Goal: Task Accomplishment & Management: Use online tool/utility

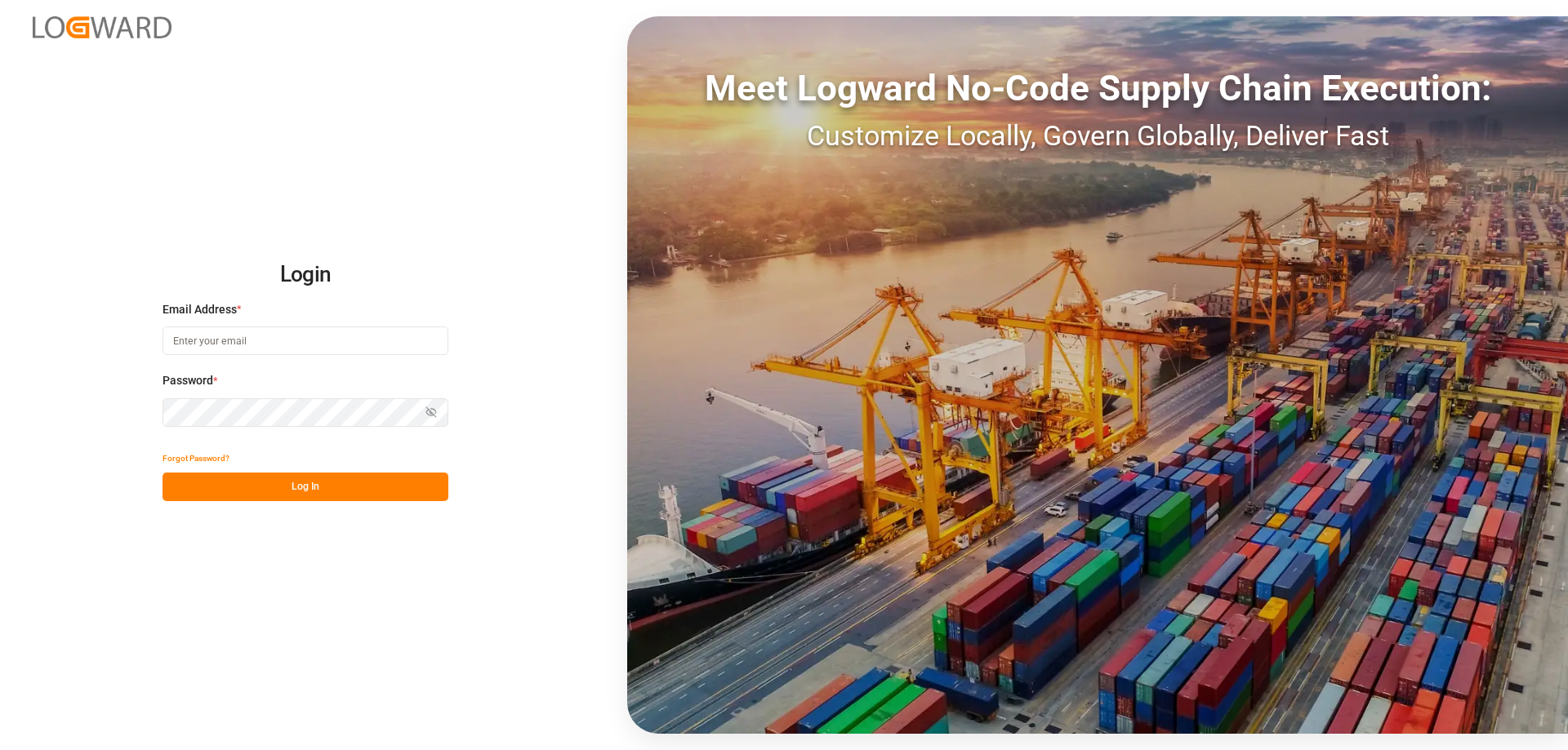
click at [272, 343] on input at bounding box center [305, 341] width 286 height 28
type input "[EMAIL_ADDRESS][DOMAIN_NAME]"
click at [301, 486] on button "Log In" at bounding box center [305, 486] width 286 height 28
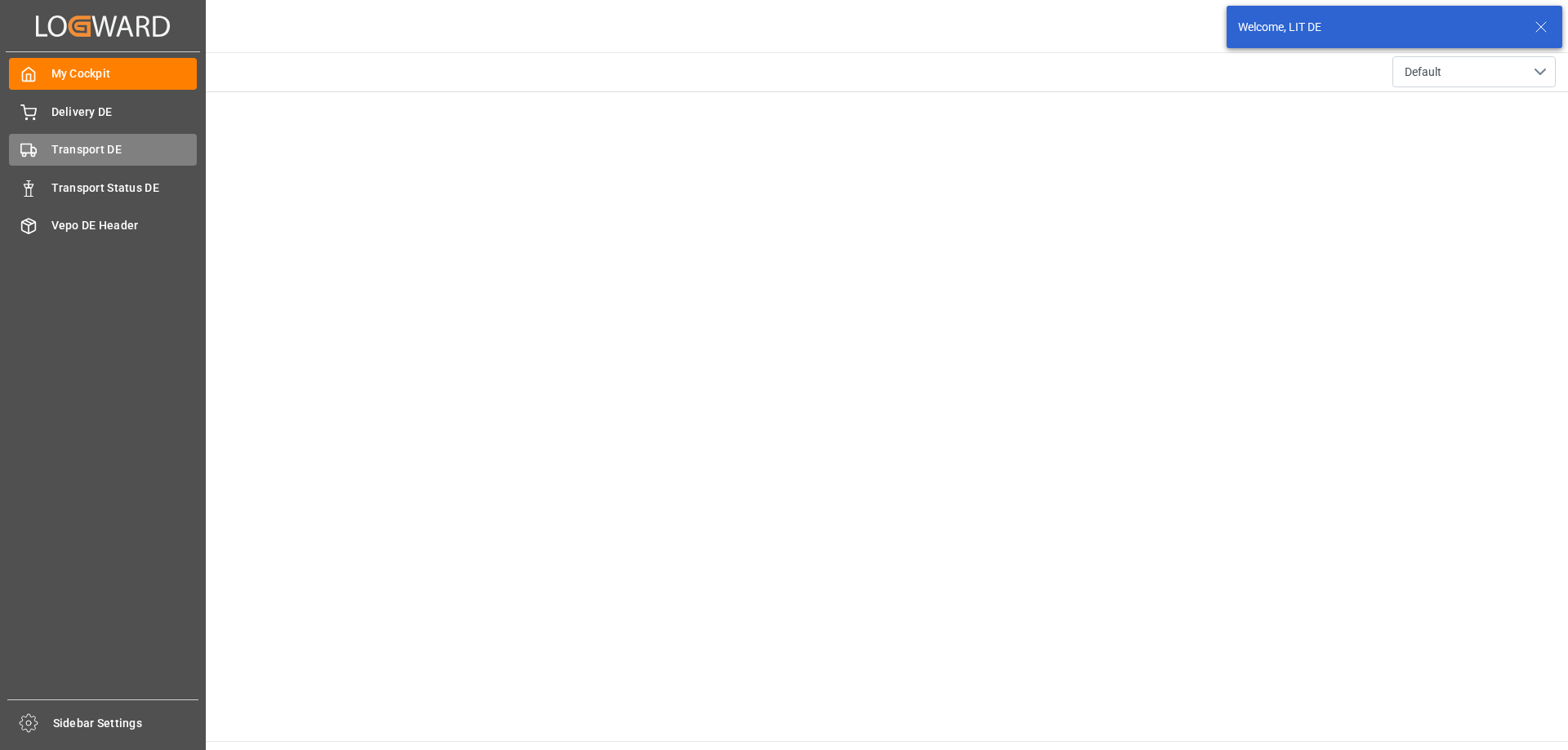
click at [37, 150] on div "Transport DE Transport DE" at bounding box center [103, 149] width 187 height 31
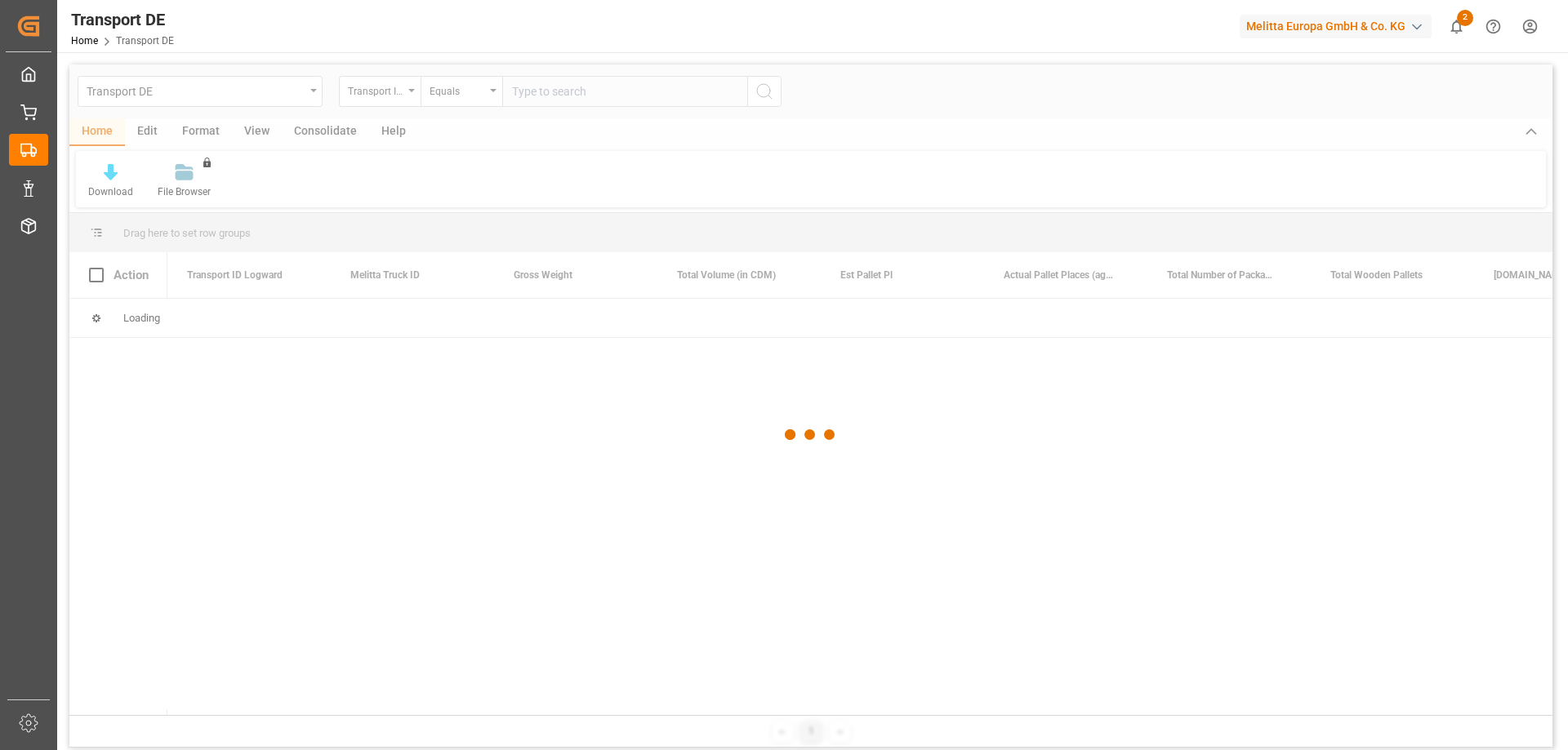
click at [570, 93] on div at bounding box center [811, 434] width 1483 height 740
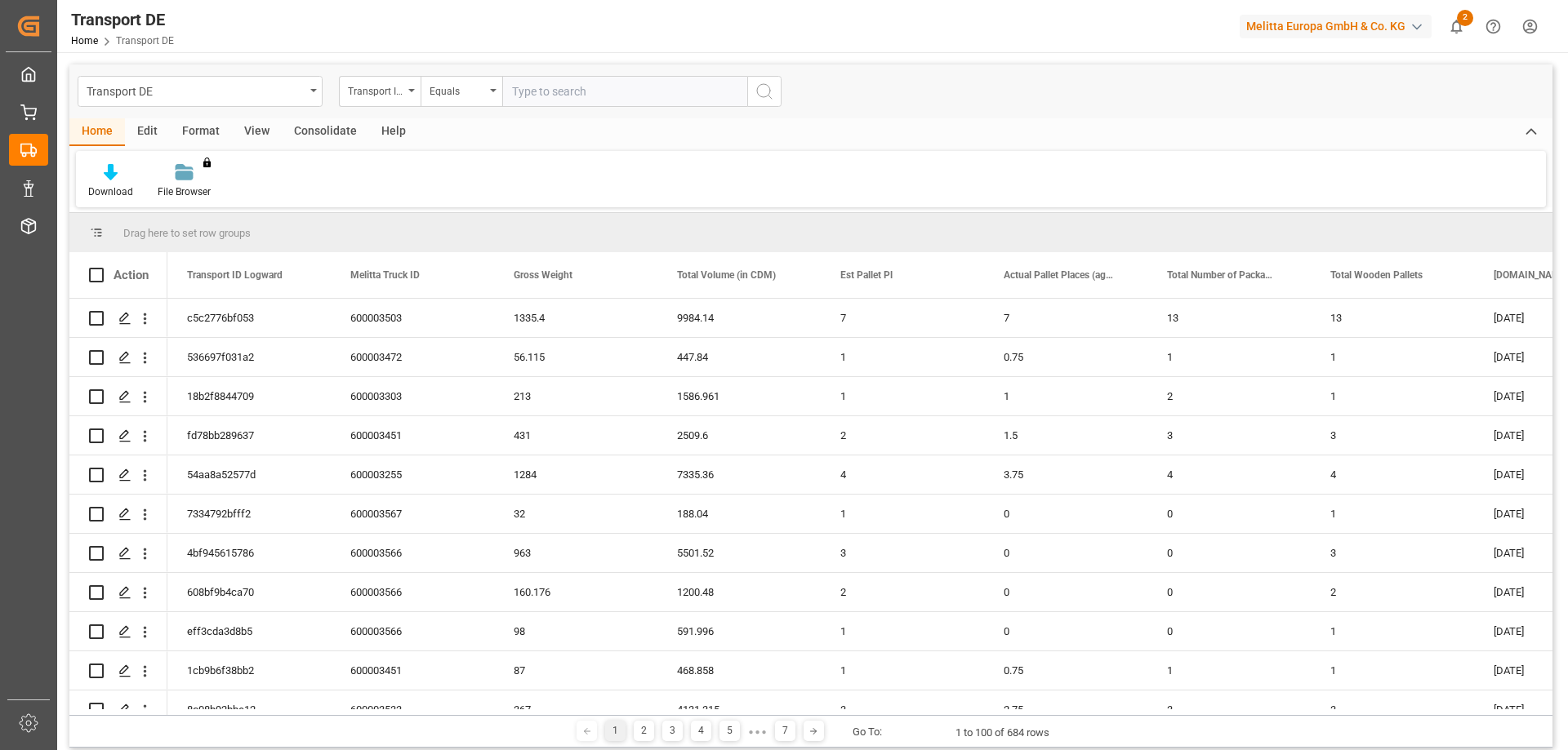
click at [570, 93] on input "text" at bounding box center [624, 91] width 245 height 31
click at [617, 103] on input "text" at bounding box center [624, 91] width 245 height 31
paste input "e85a6f5b1927"
type input "e85a6f5b1927"
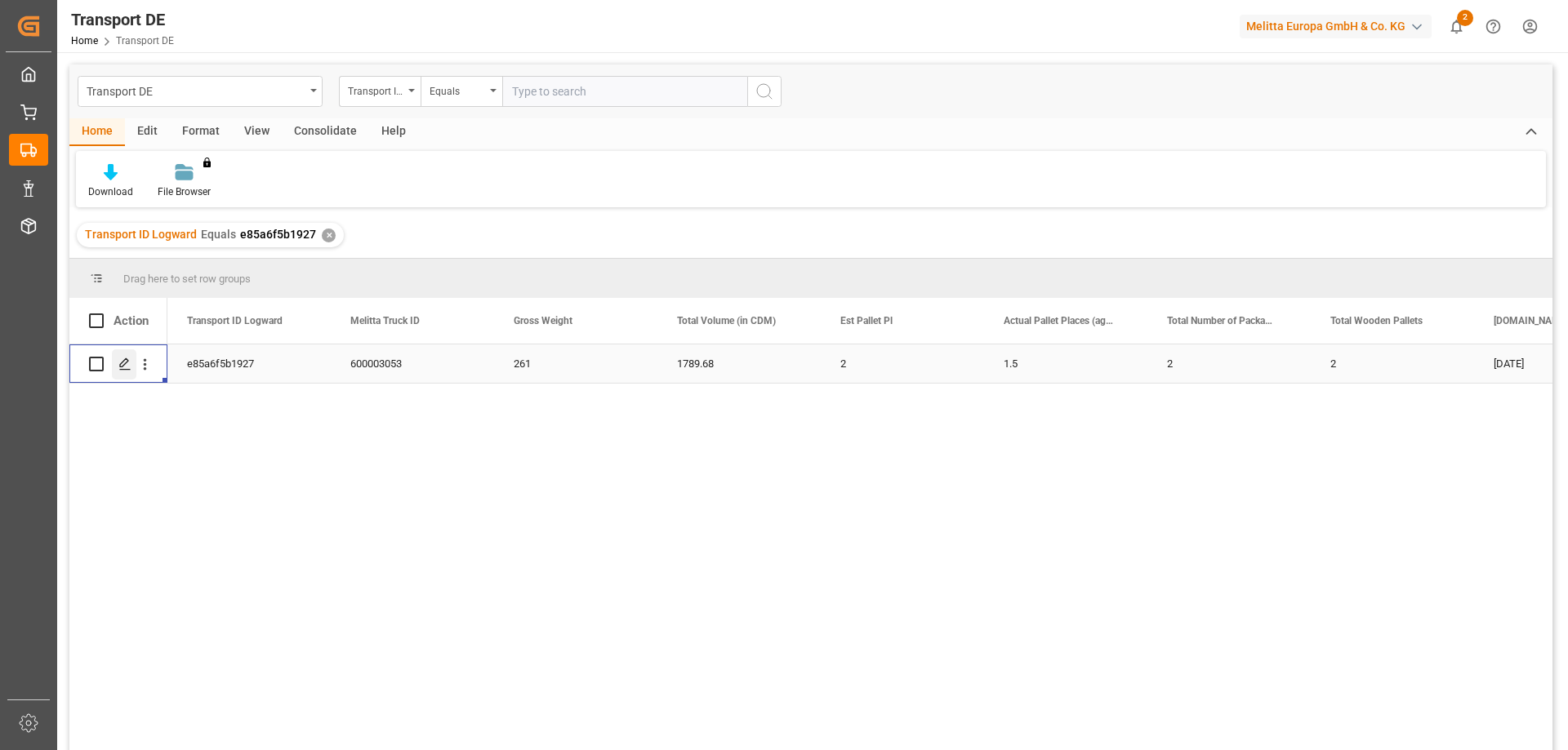
click at [135, 374] on div "Press SPACE to select this row." at bounding box center [124, 364] width 25 height 30
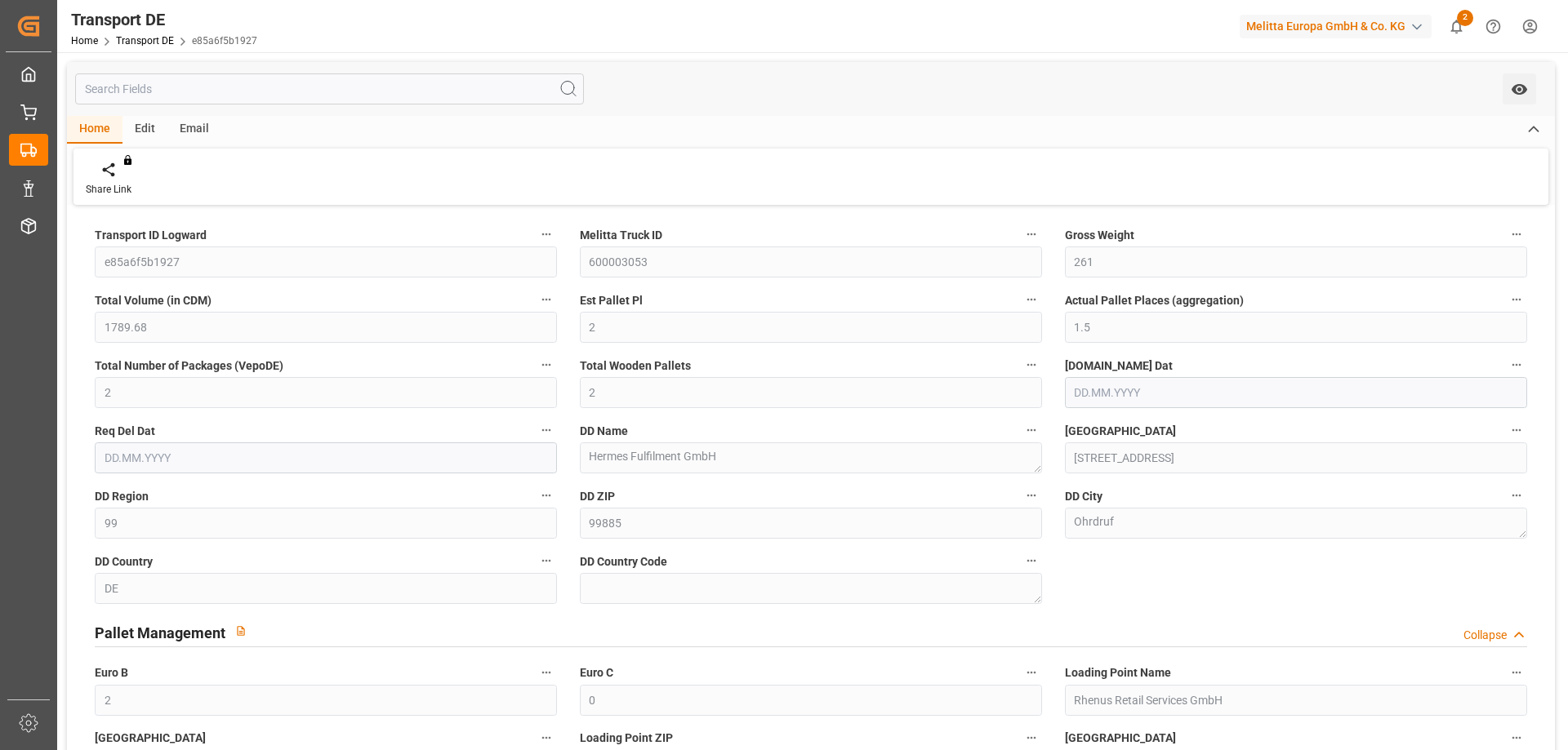
type input "261"
type input "1789.68"
type input "2"
type input "1.5"
type input "2"
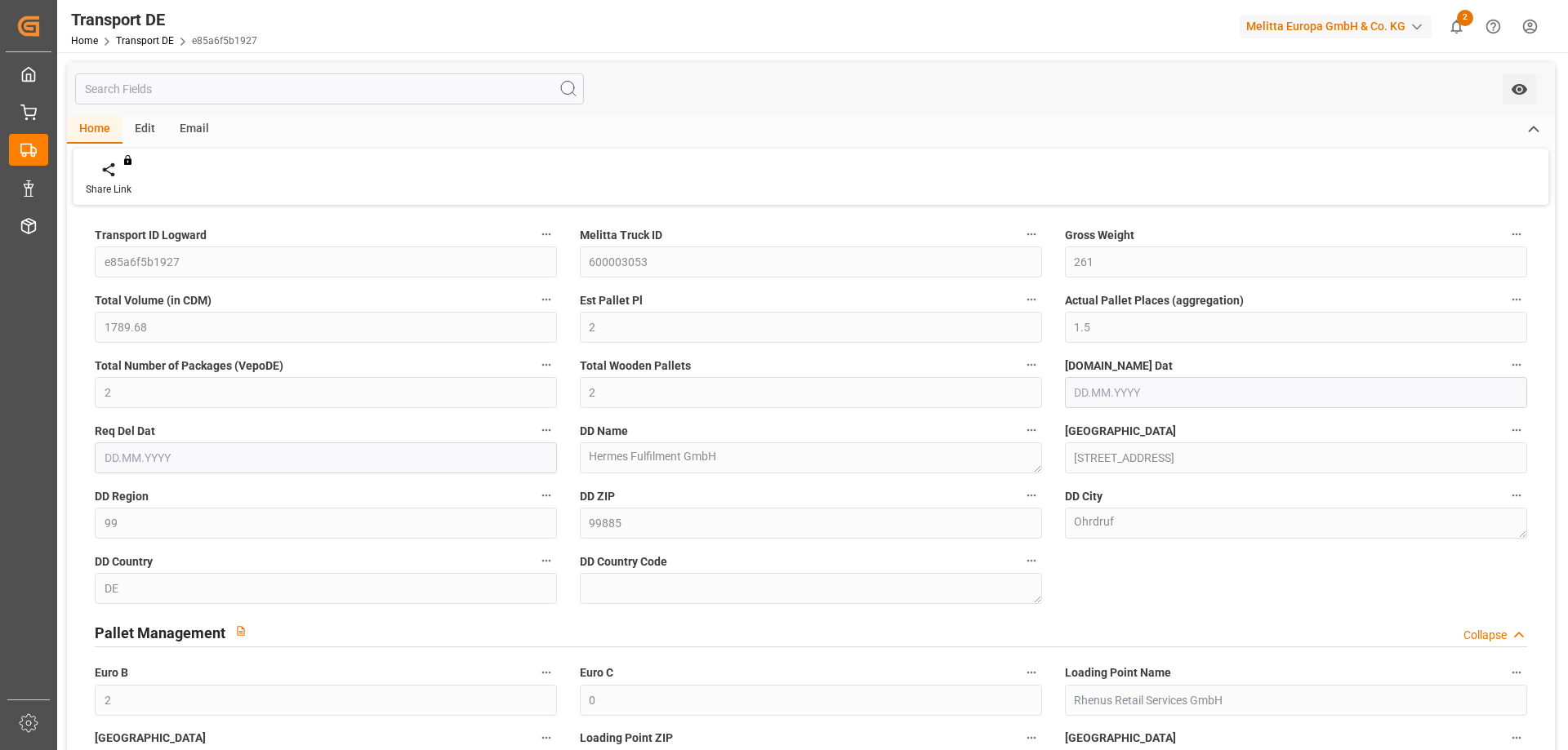
type input "2"
type input "99"
type input "2"
type input "0"
type input "[DATE]"
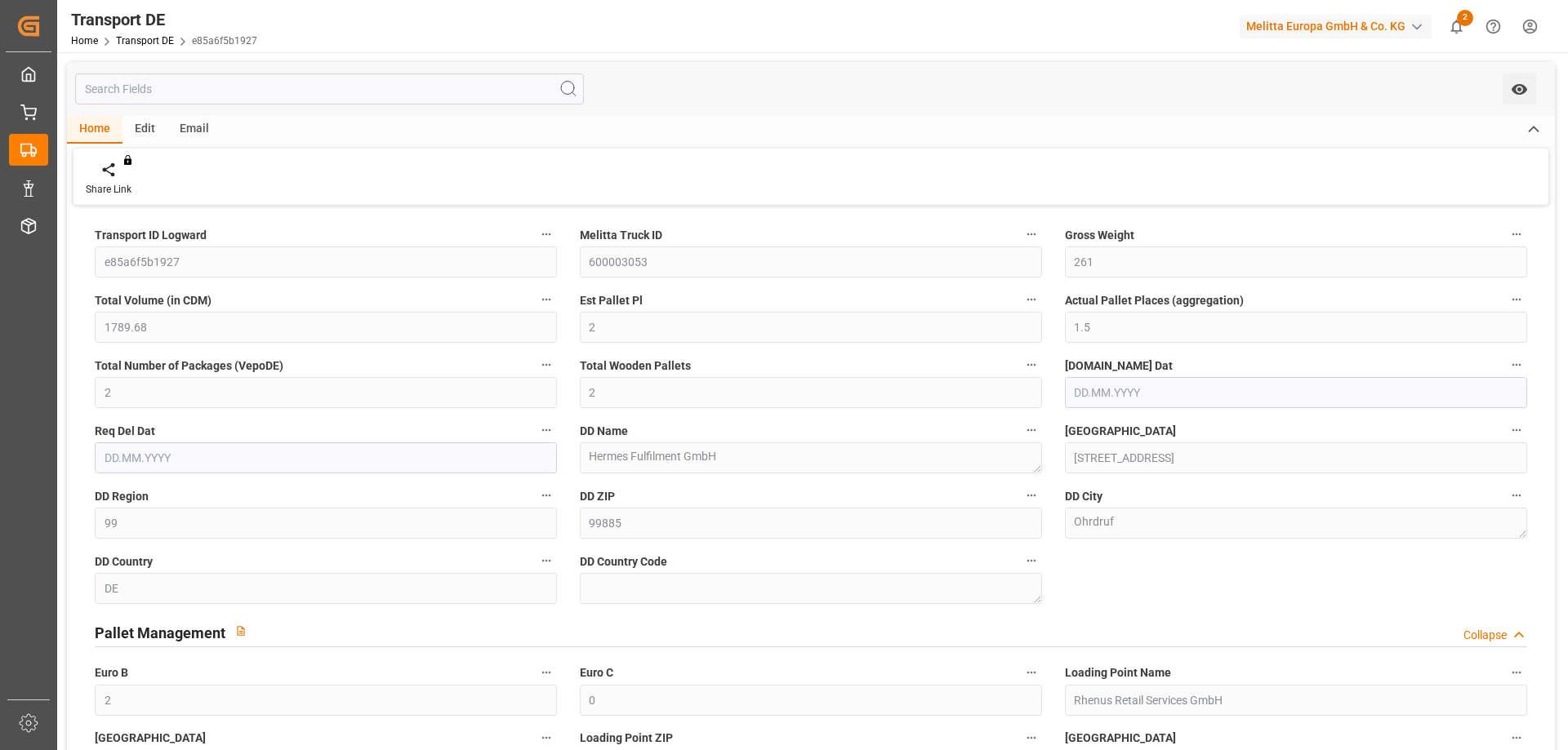
type input "[DATE]"
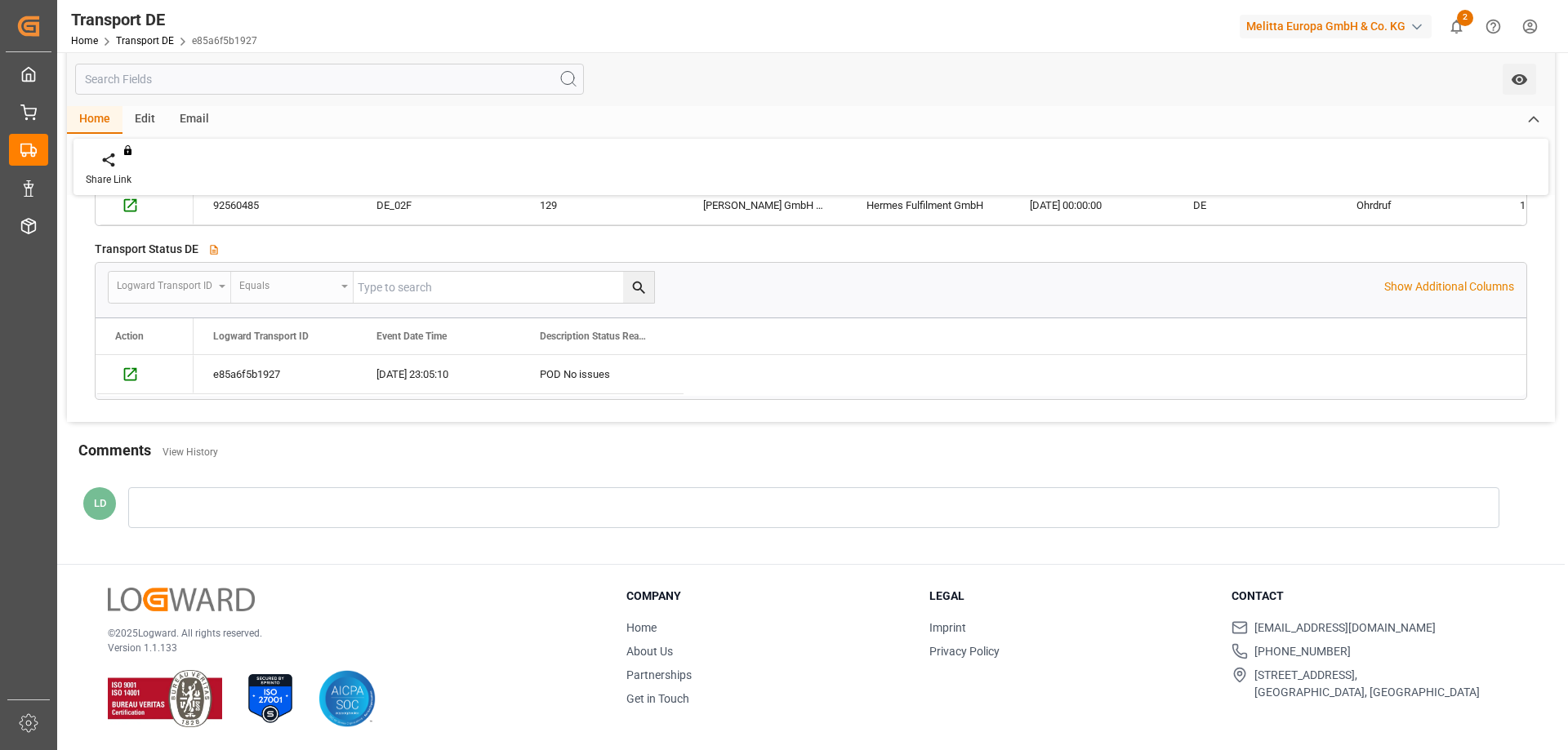
scroll to position [583, 0]
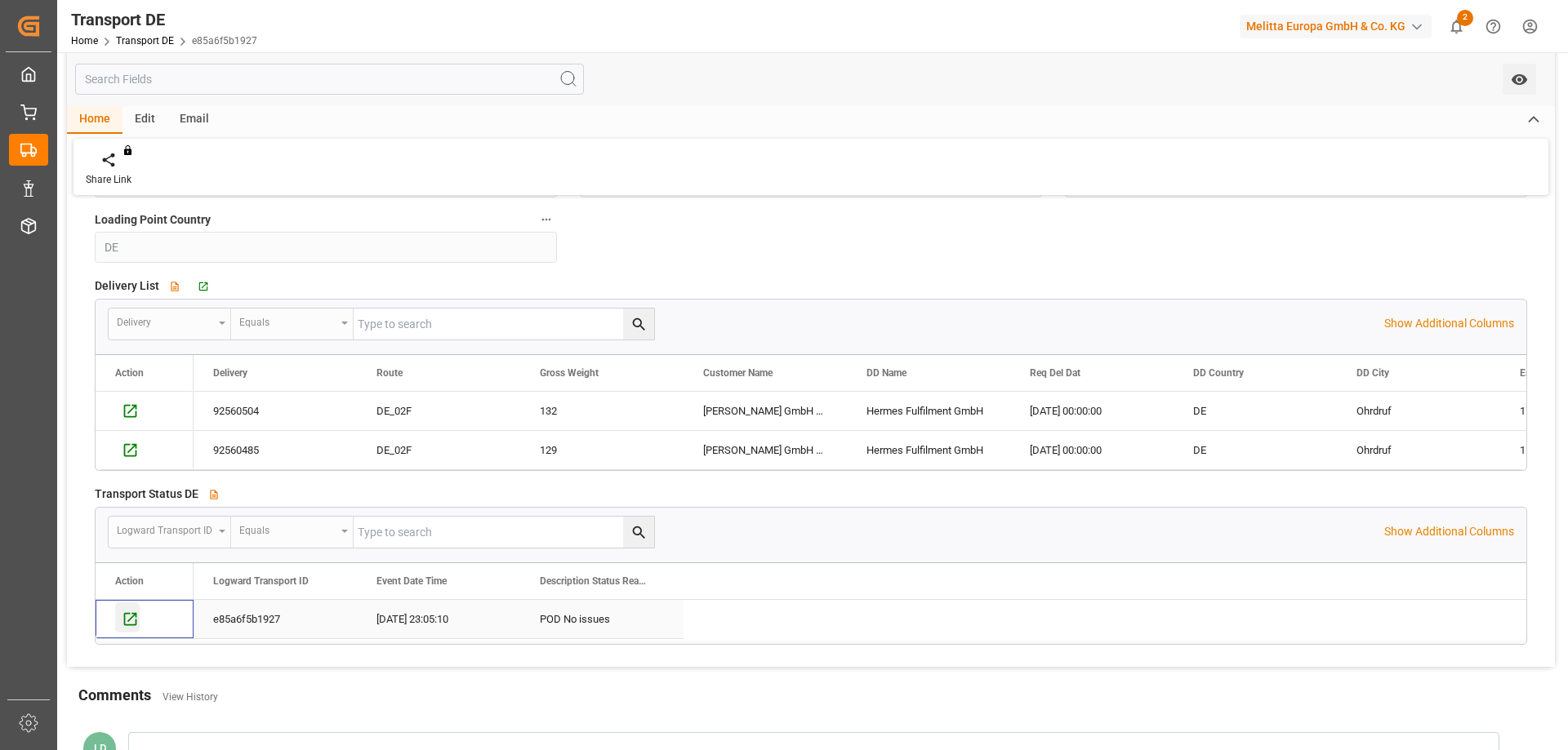
click at [127, 621] on icon "Press SPACE to select this row." at bounding box center [130, 619] width 17 height 17
click at [260, 702] on div "Comments View History" at bounding box center [811, 697] width 1465 height 27
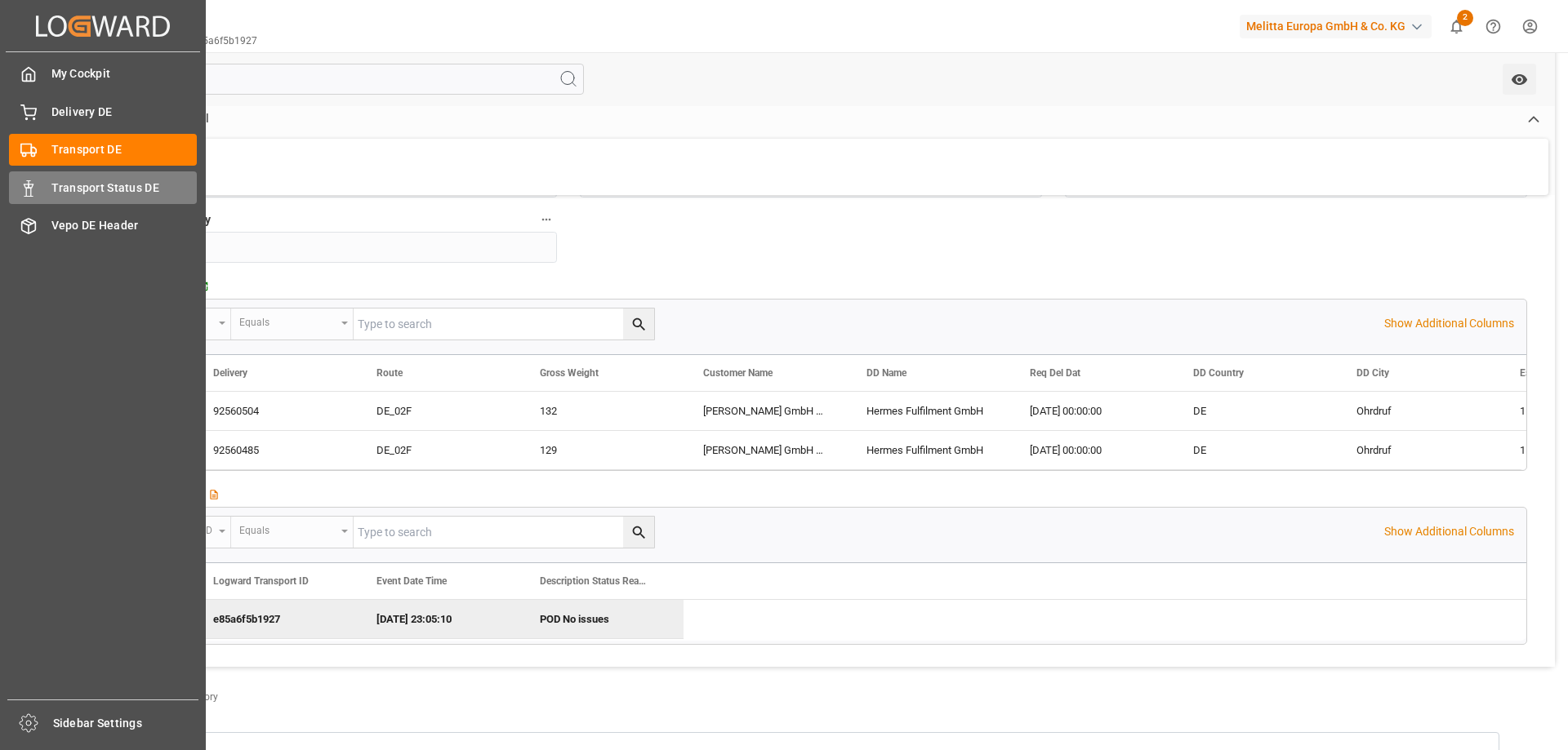
click at [46, 195] on div "Transport Status DE Transport Status DE" at bounding box center [103, 187] width 187 height 31
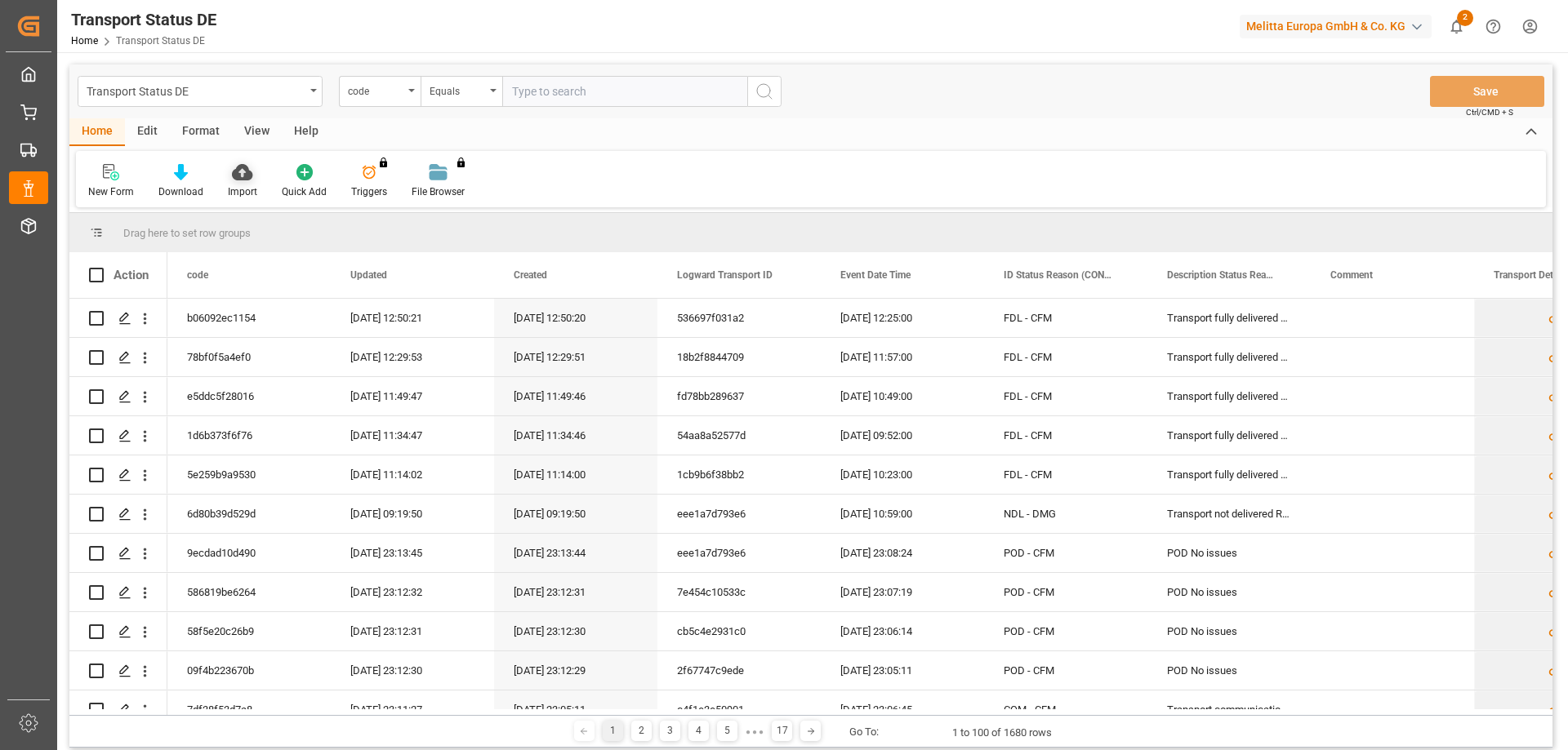
click at [242, 180] on icon at bounding box center [242, 172] width 21 height 17
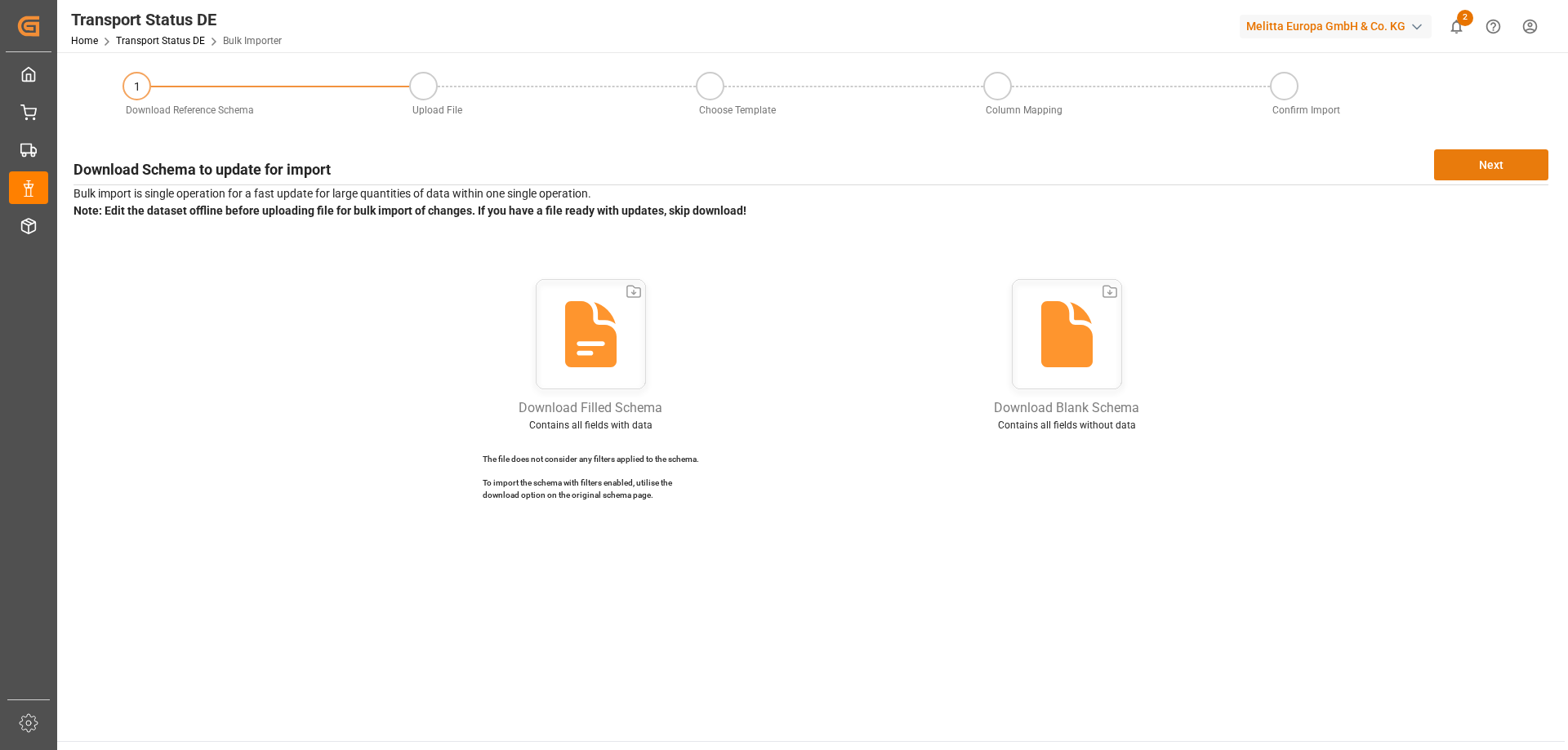
click at [1519, 157] on button "Next" at bounding box center [1491, 164] width 114 height 31
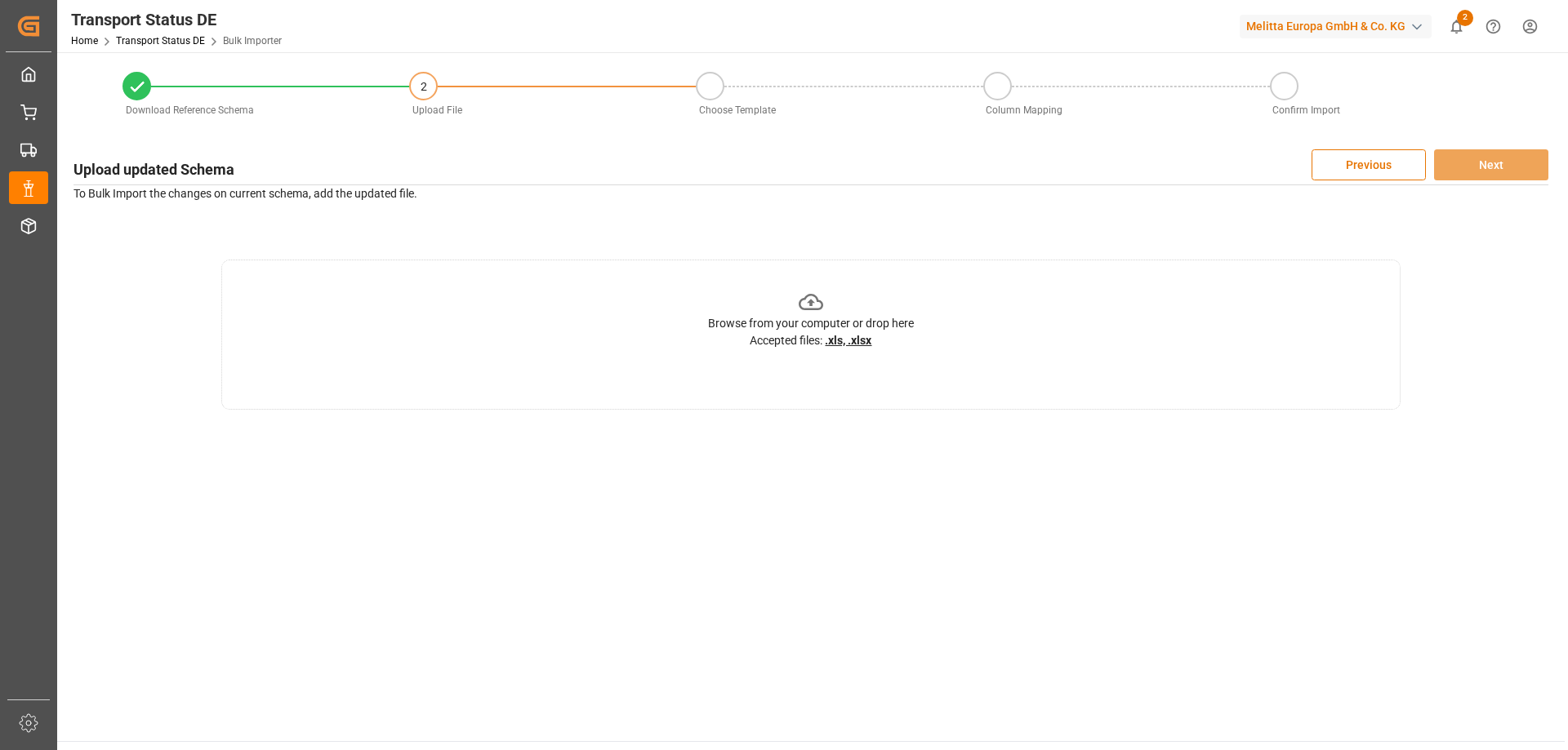
click at [862, 339] on u ".xls, .xlsx" at bounding box center [848, 341] width 46 height 13
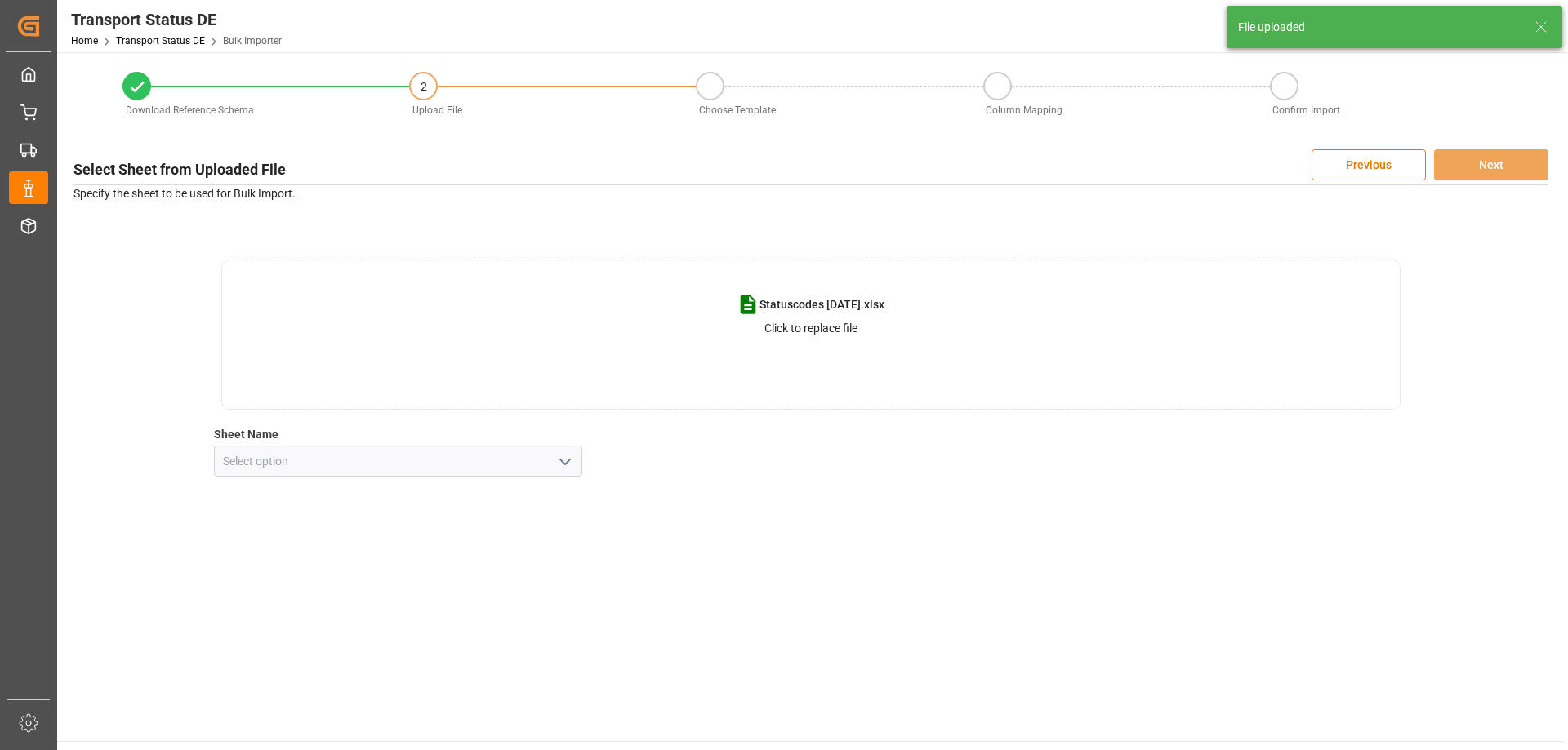
click at [563, 460] on icon "open menu" at bounding box center [566, 462] width 20 height 20
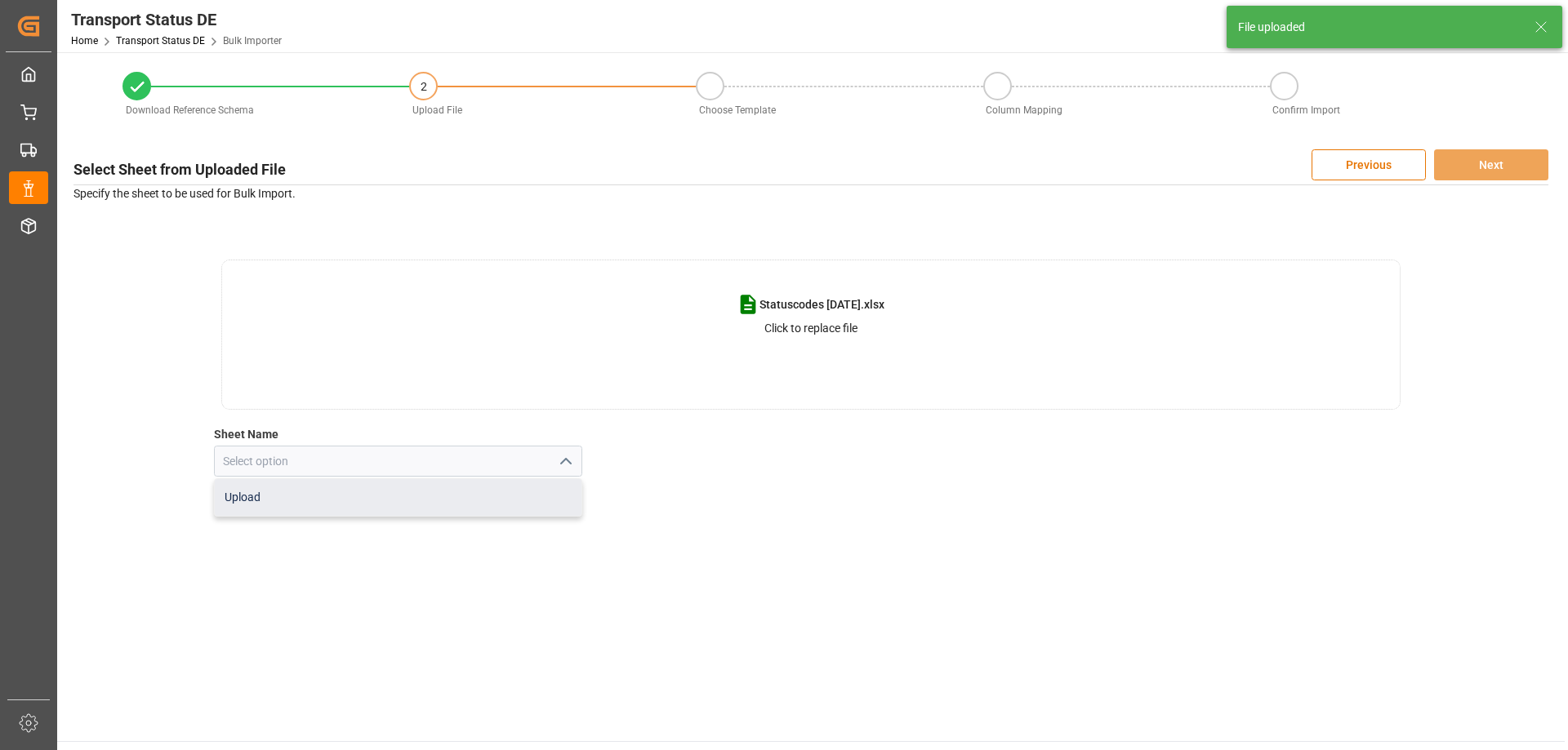
click at [367, 498] on div "Upload" at bounding box center [398, 497] width 367 height 36
type input "Upload"
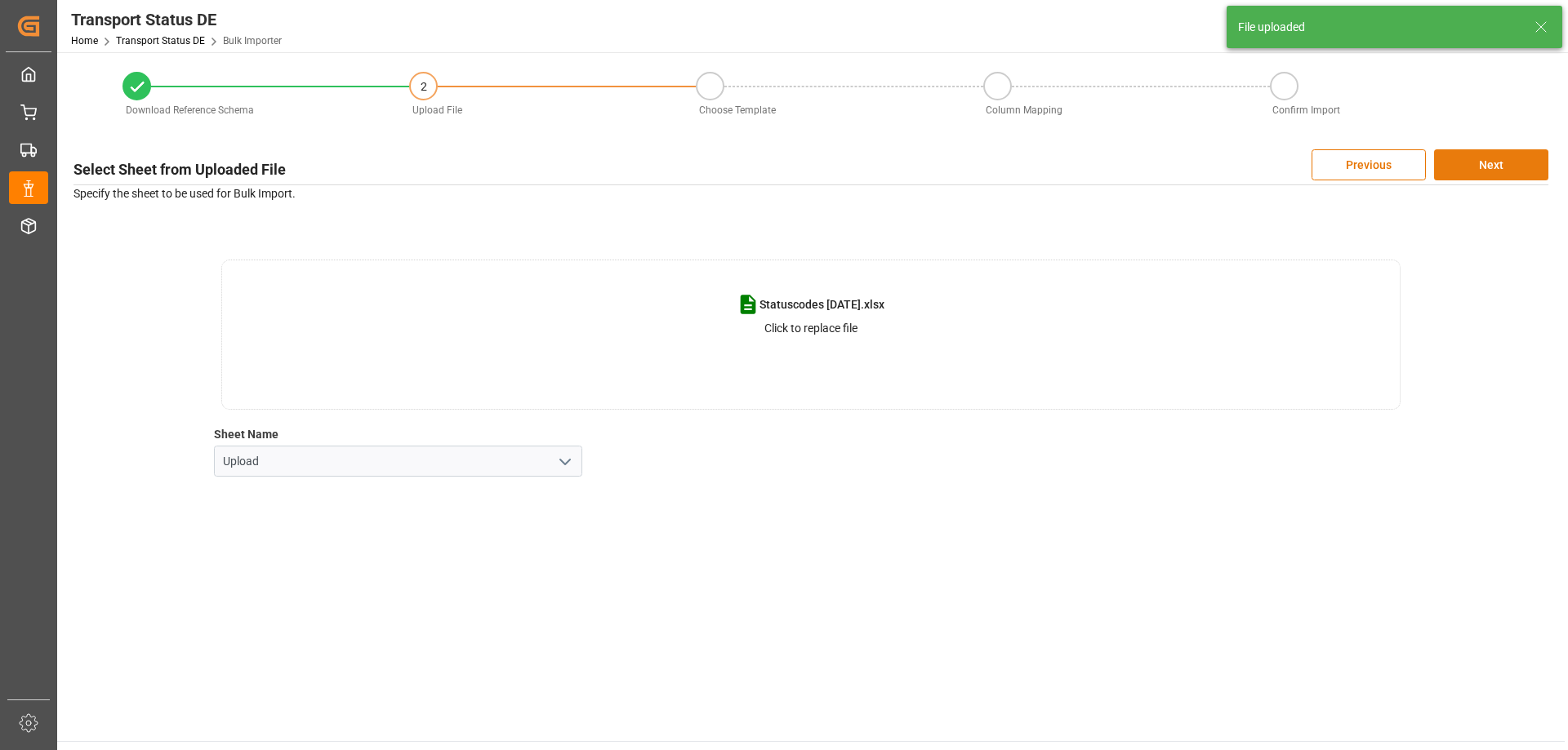
click at [1493, 163] on button "Next" at bounding box center [1491, 164] width 114 height 31
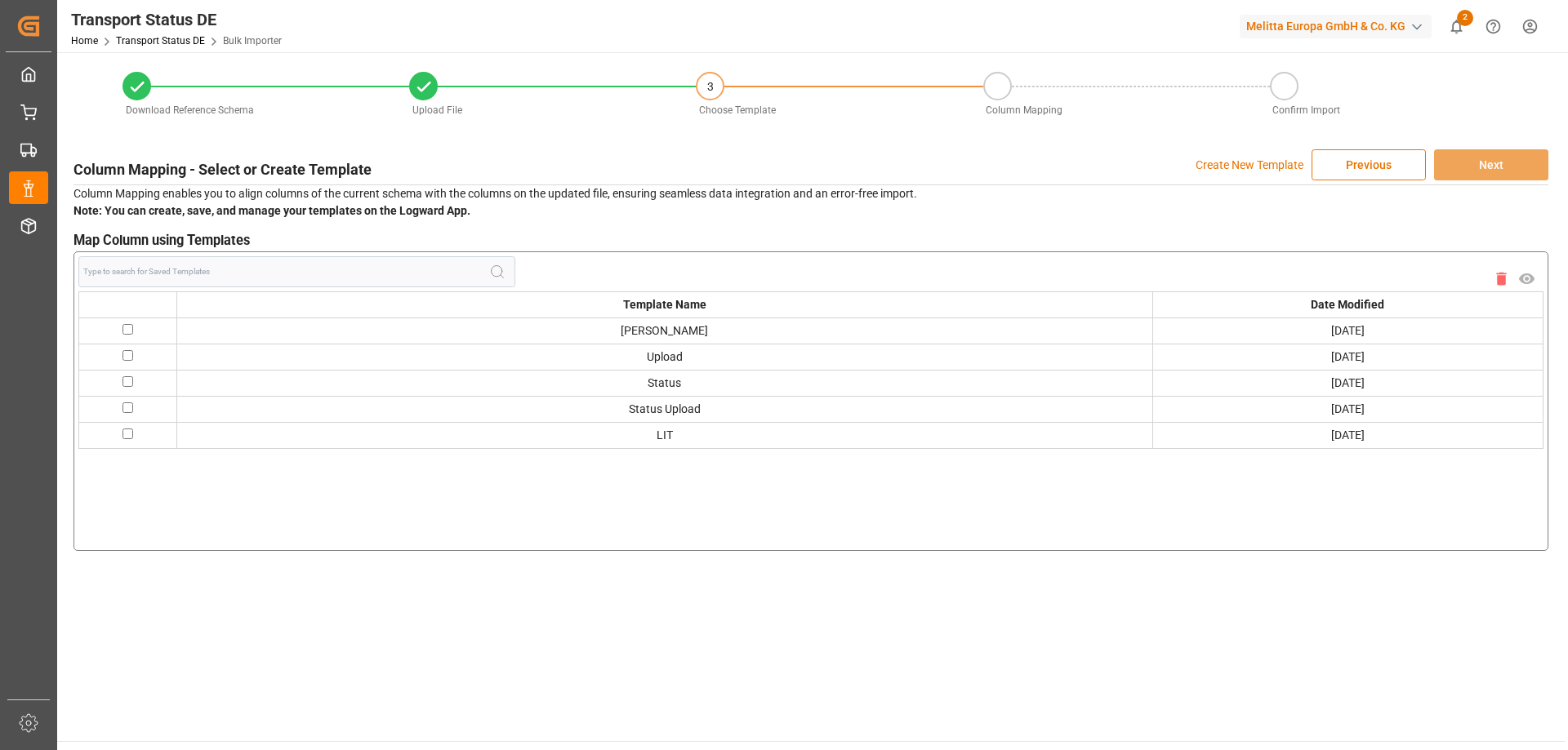
click at [129, 326] on input "checkbox" at bounding box center [128, 329] width 11 height 11
checkbox input "true"
click at [1498, 163] on button "Next" at bounding box center [1491, 164] width 114 height 31
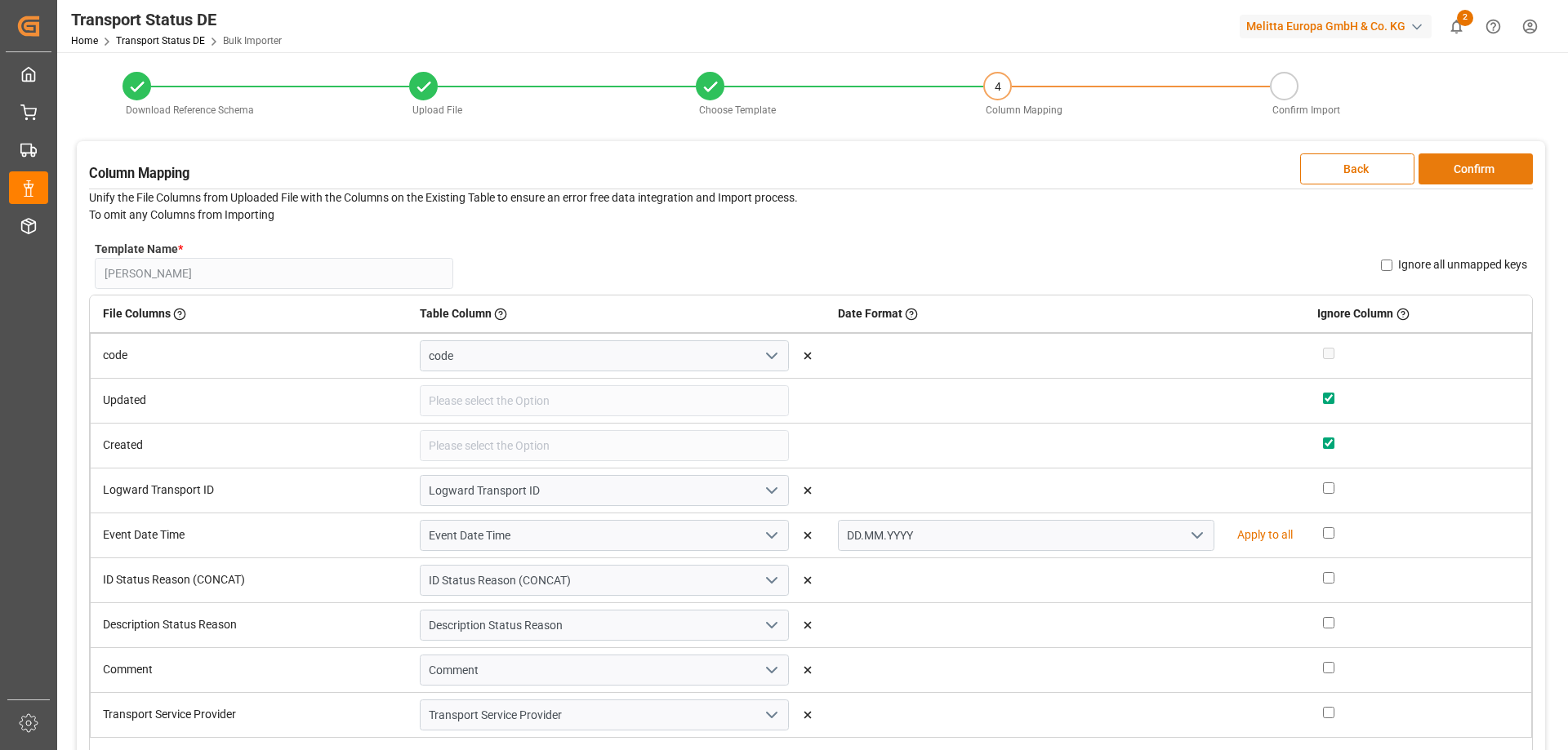
click at [1476, 167] on button "Confirm" at bounding box center [1475, 168] width 114 height 31
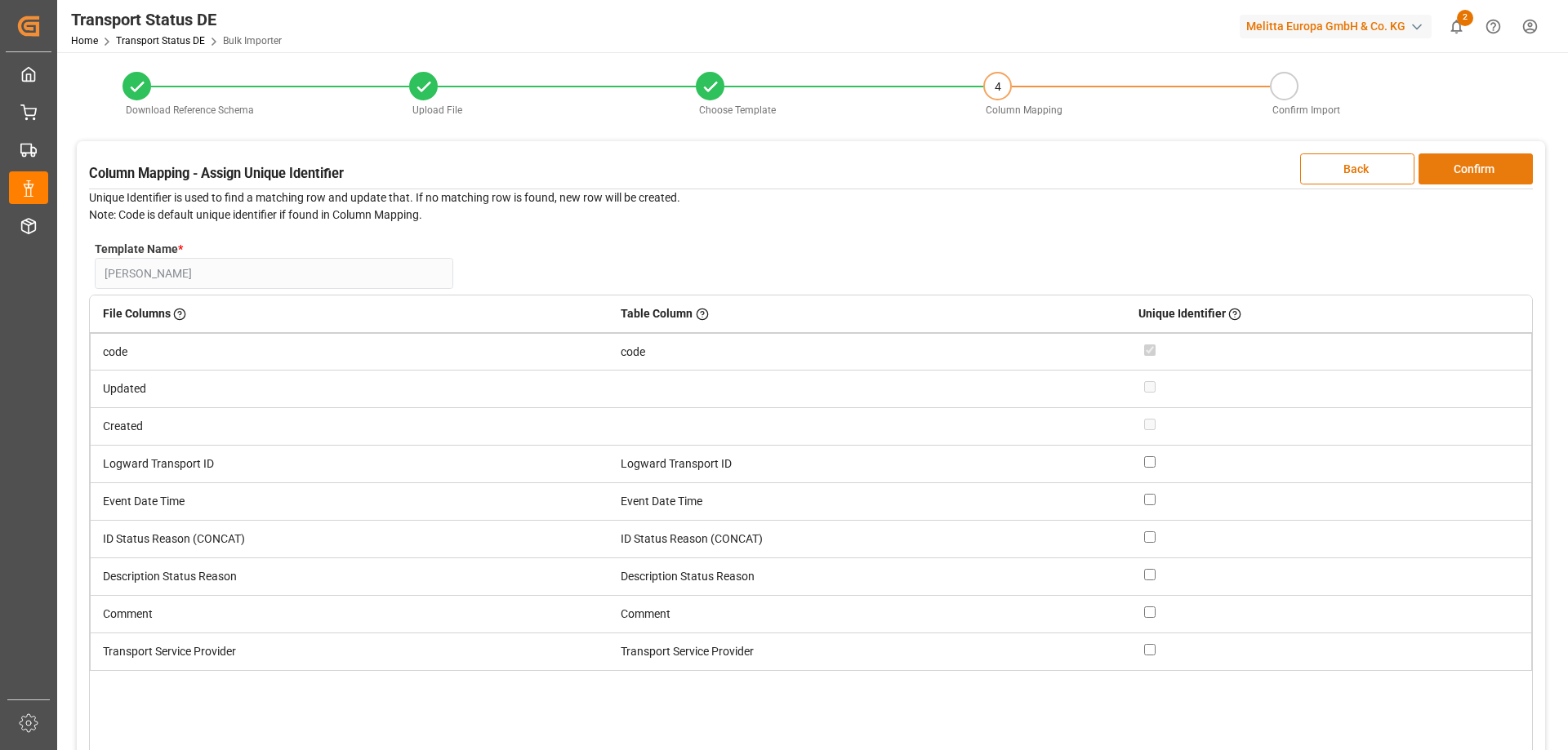
click at [1476, 167] on button "Confirm" at bounding box center [1475, 168] width 114 height 31
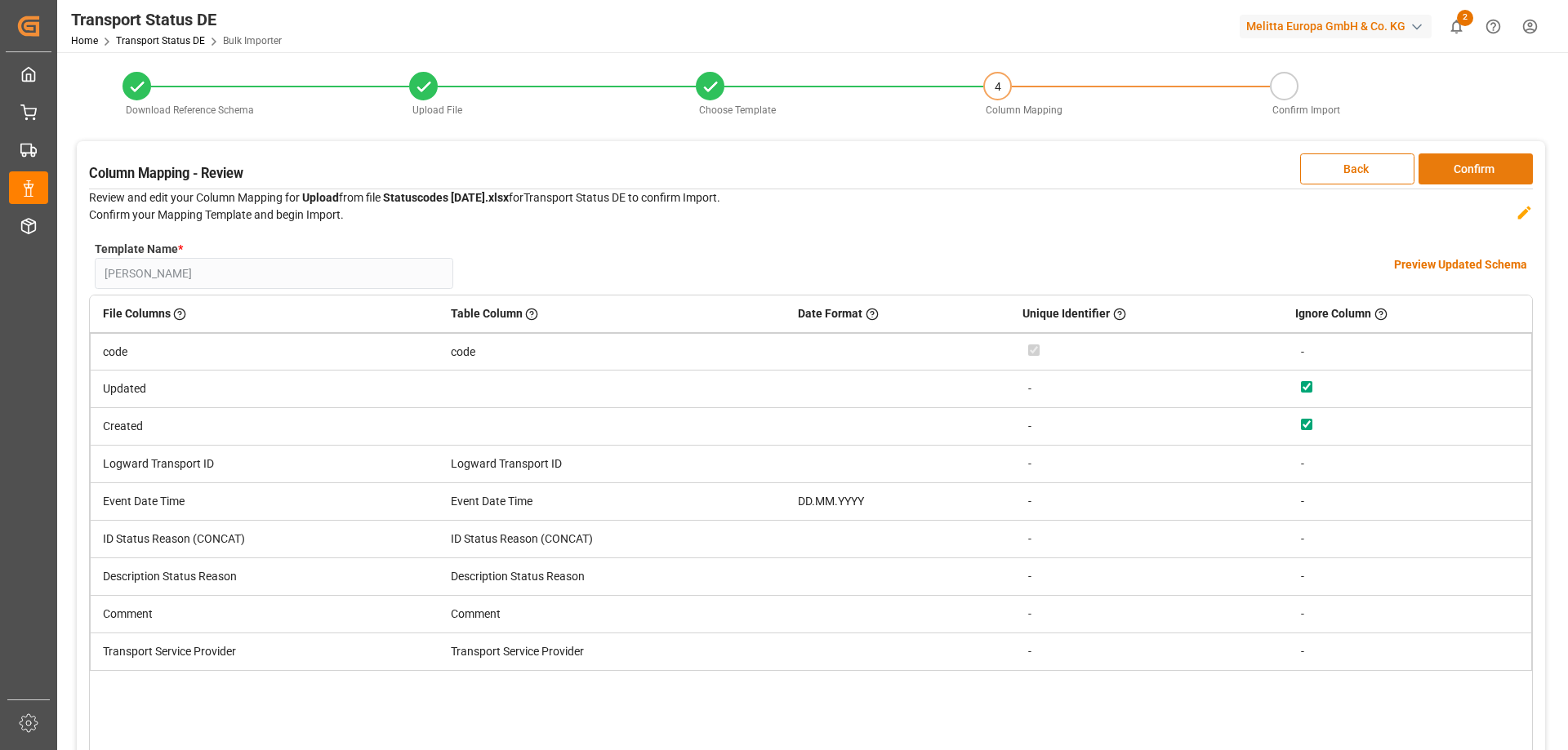
click at [1476, 167] on button "Confirm" at bounding box center [1475, 168] width 114 height 31
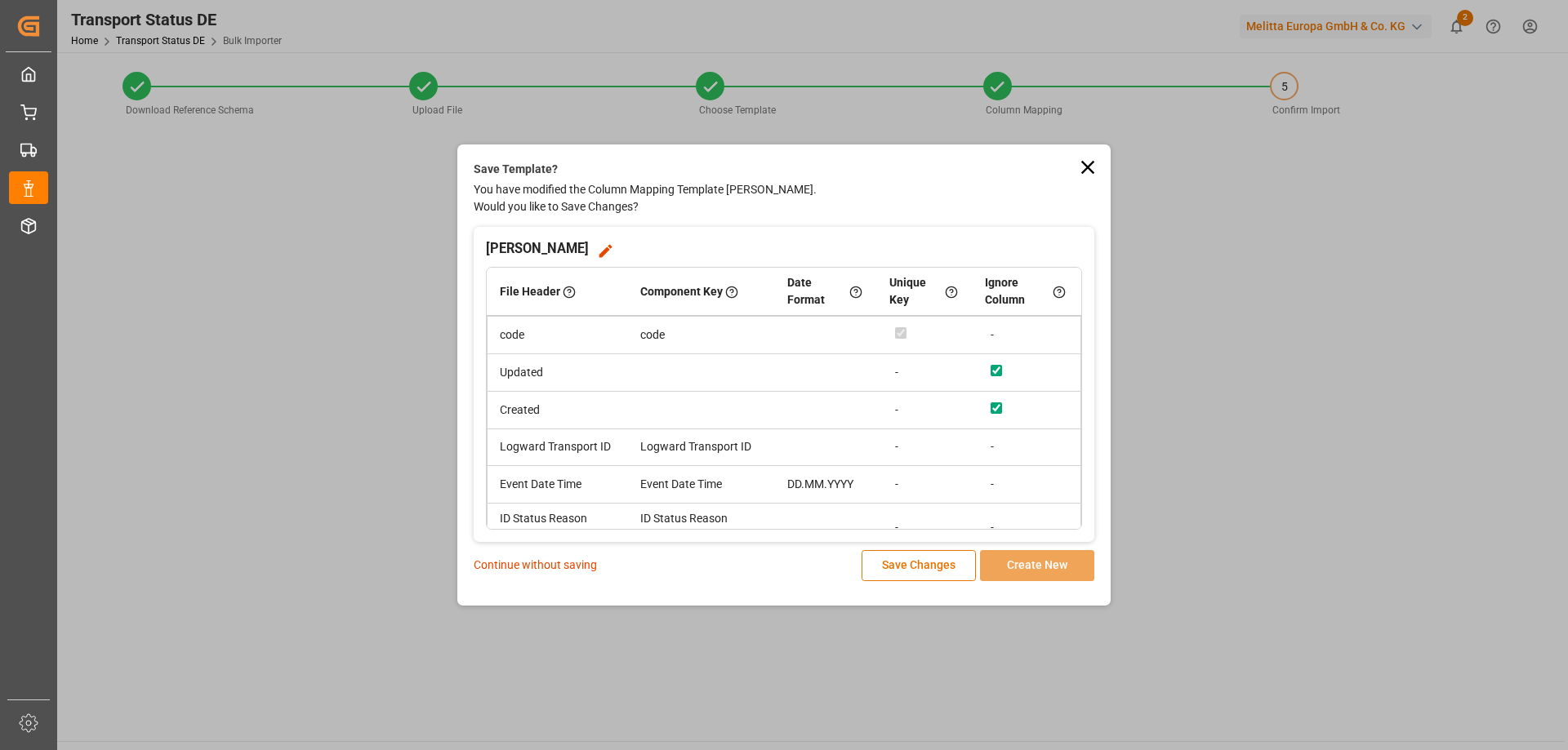
click at [553, 564] on p "Continue without saving" at bounding box center [535, 565] width 124 height 17
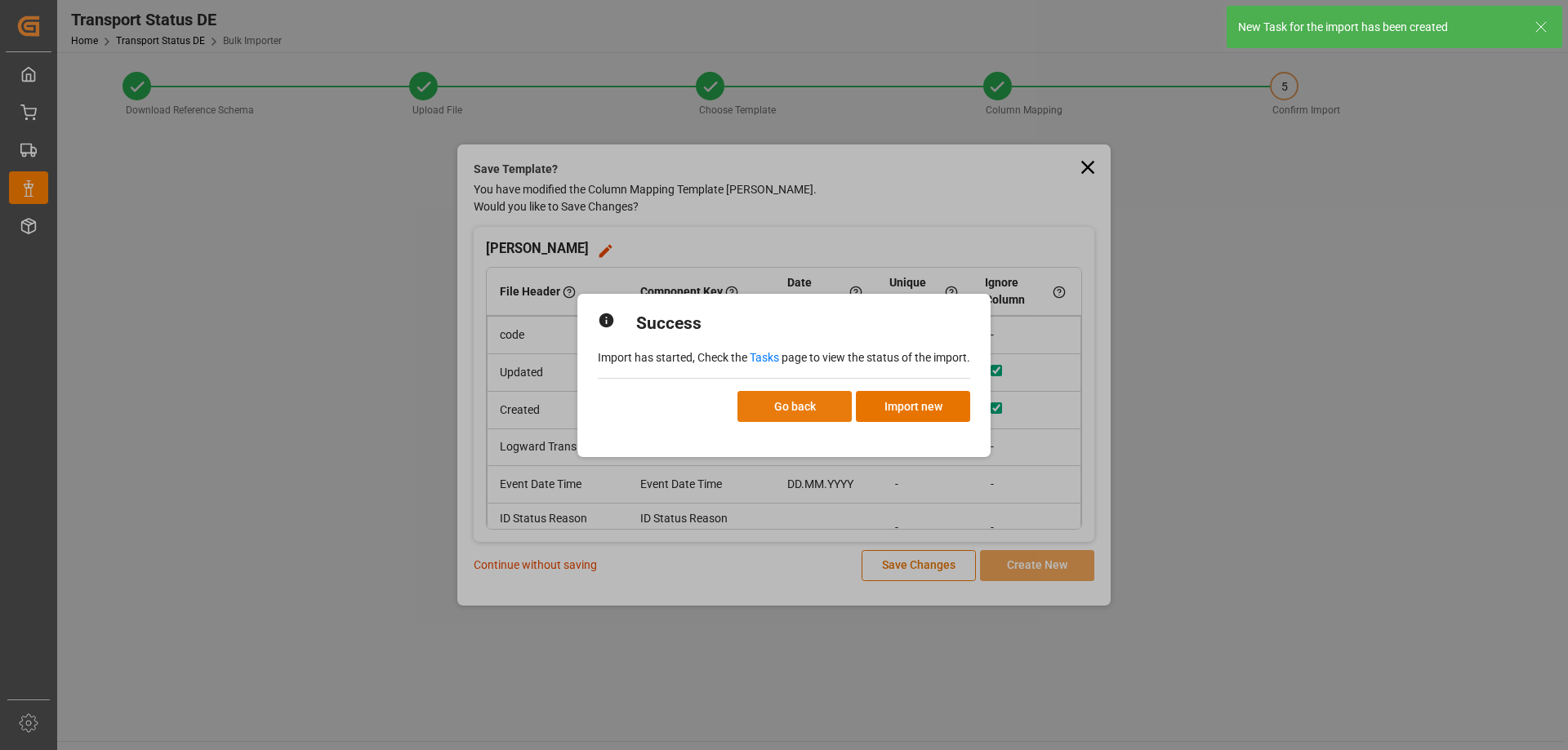
click at [810, 398] on button "Go back" at bounding box center [794, 406] width 114 height 31
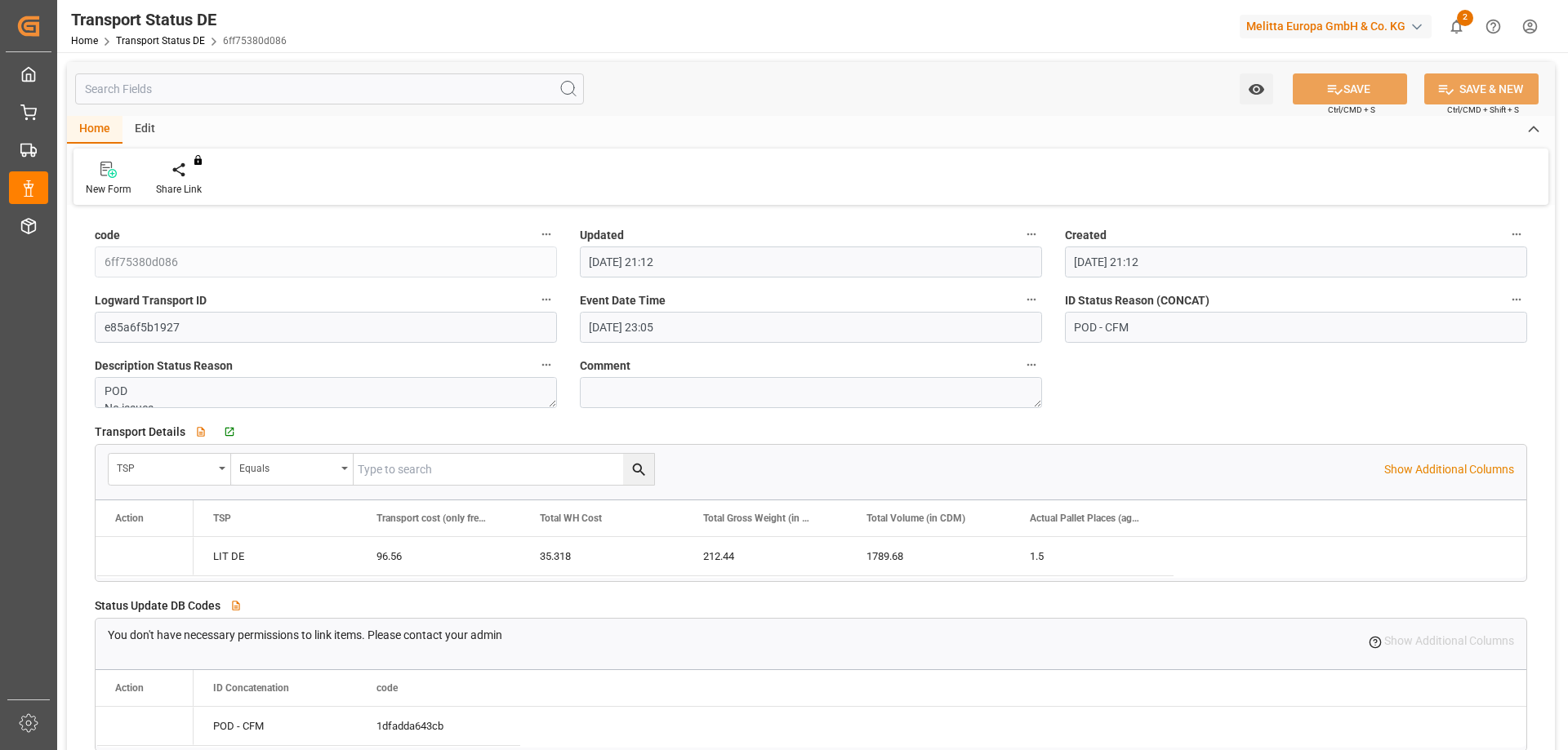
type input "[DATE] 21:12"
type input "[DATE] 23:05"
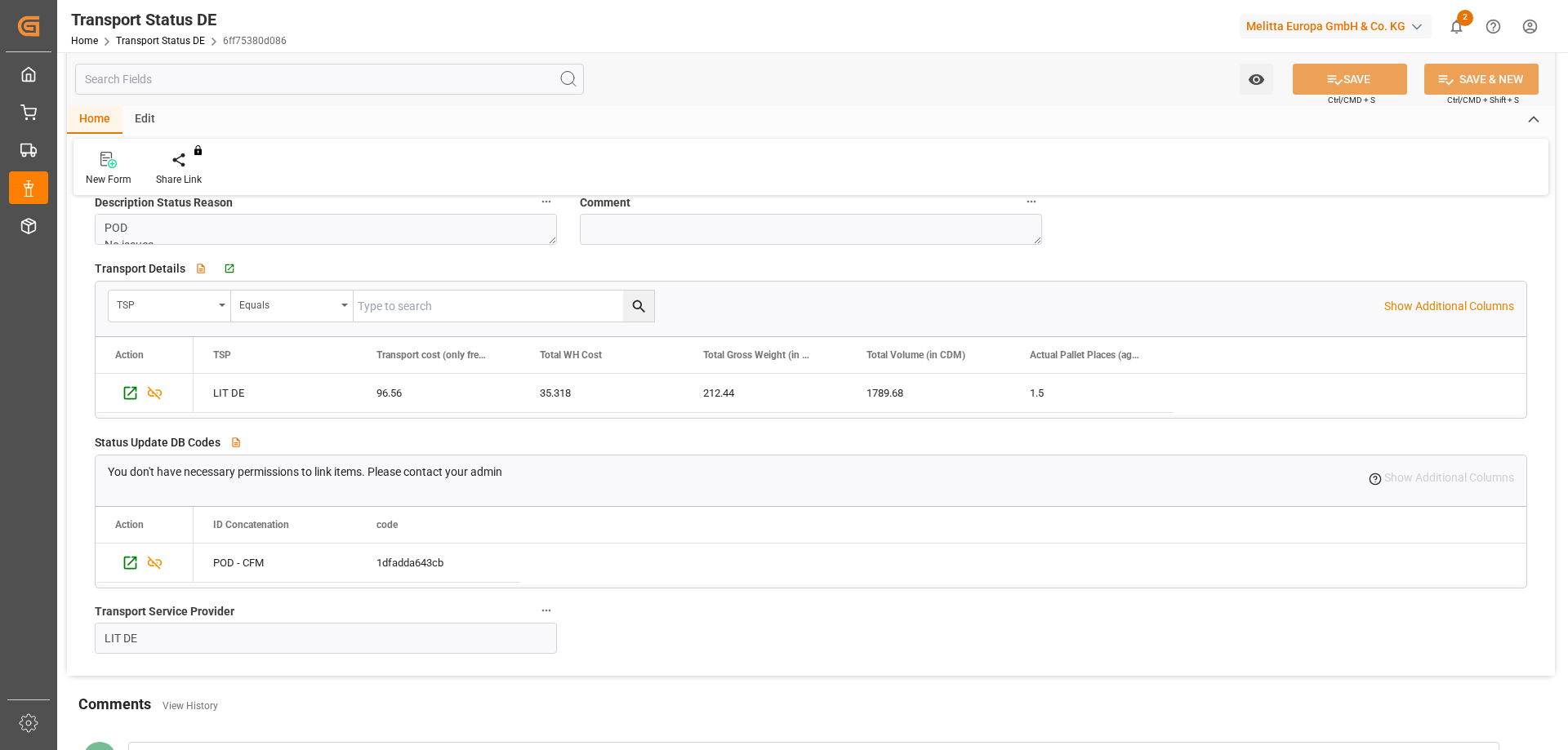
scroll to position [244, 0]
